Goal: Information Seeking & Learning: Learn about a topic

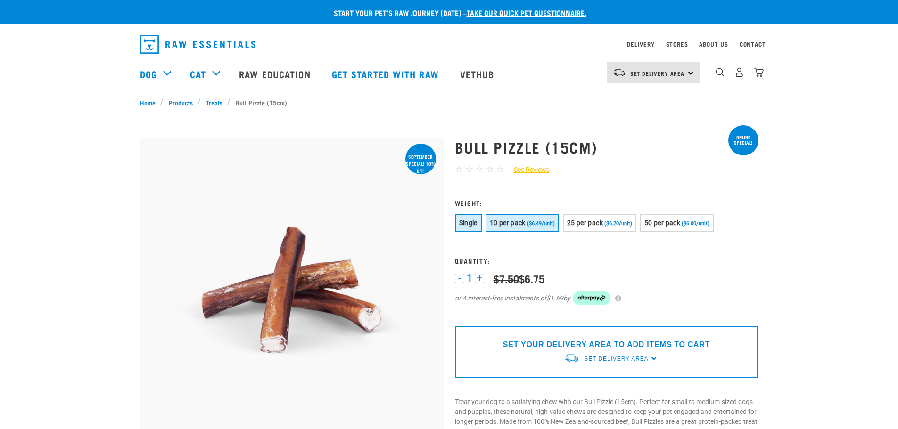
click at [538, 220] on button "10 per pack ($6.49/unit)" at bounding box center [523, 223] width 74 height 18
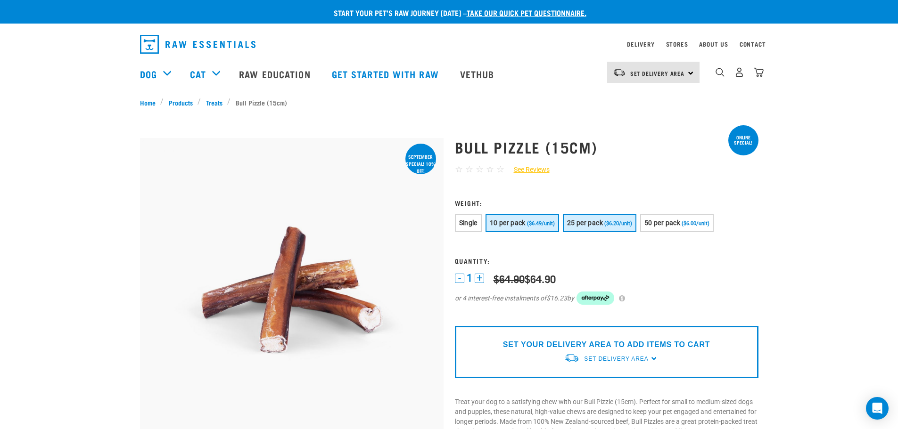
click at [597, 226] on span "25 per pack" at bounding box center [585, 223] width 36 height 8
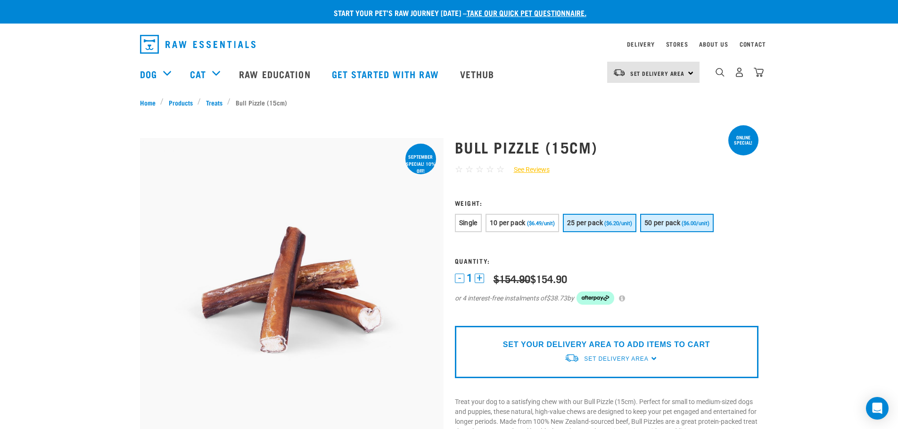
click at [651, 226] on span "50 per pack" at bounding box center [662, 223] width 36 height 8
click at [463, 227] on span "Single" at bounding box center [468, 223] width 18 height 8
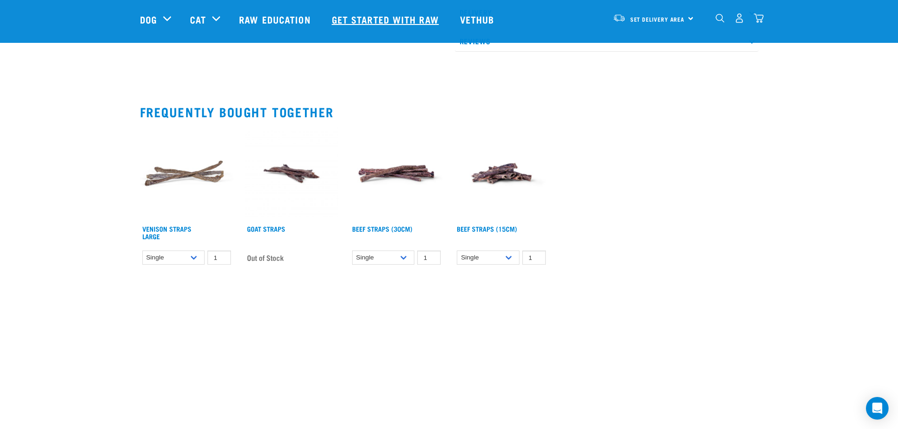
scroll to position [660, 0]
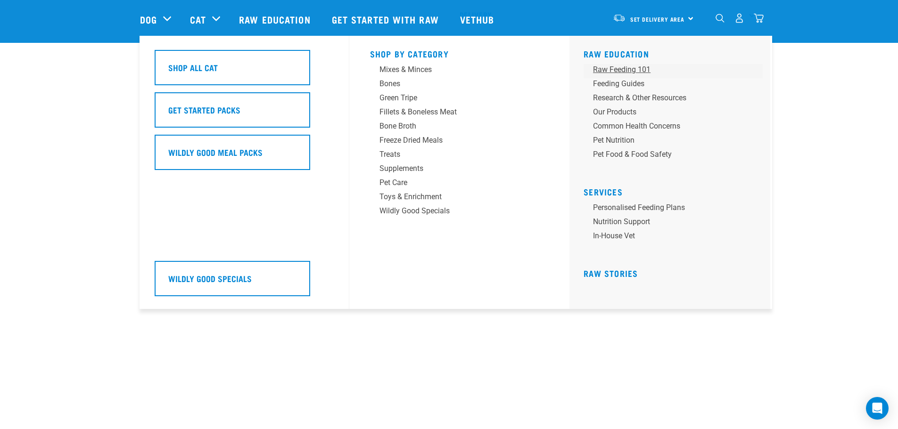
click at [616, 70] on div "Raw Feeding 101" at bounding box center [666, 69] width 147 height 11
